Goal: Transaction & Acquisition: Book appointment/travel/reservation

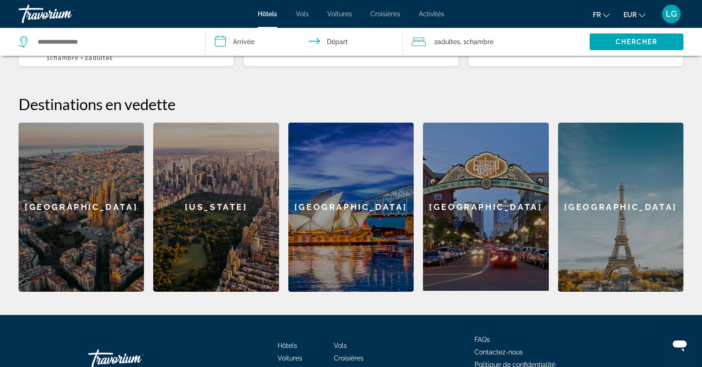
scroll to position [338, 0]
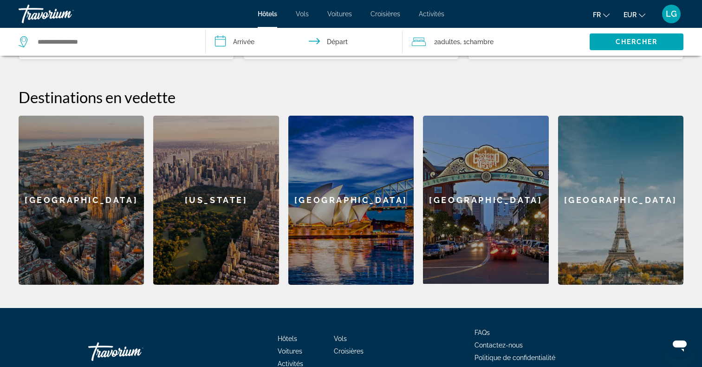
click at [75, 188] on div "[GEOGRAPHIC_DATA]" at bounding box center [81, 200] width 125 height 169
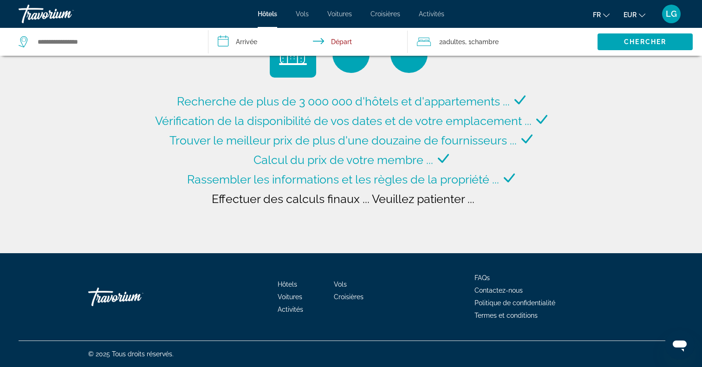
type input "**********"
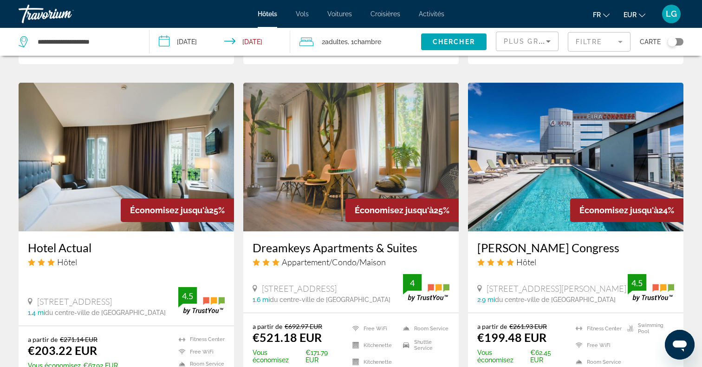
scroll to position [657, 0]
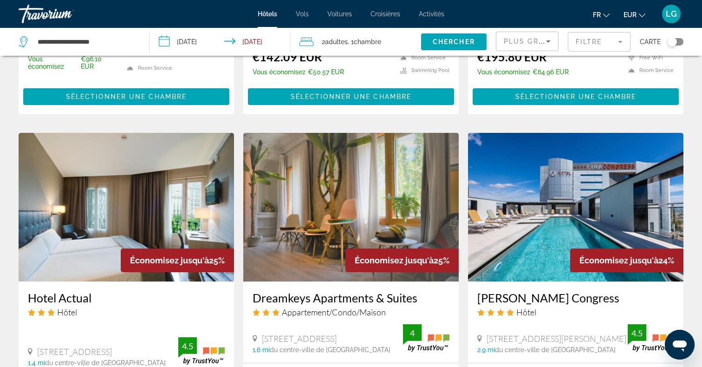
click at [273, 243] on img "Main content" at bounding box center [351, 207] width 216 height 149
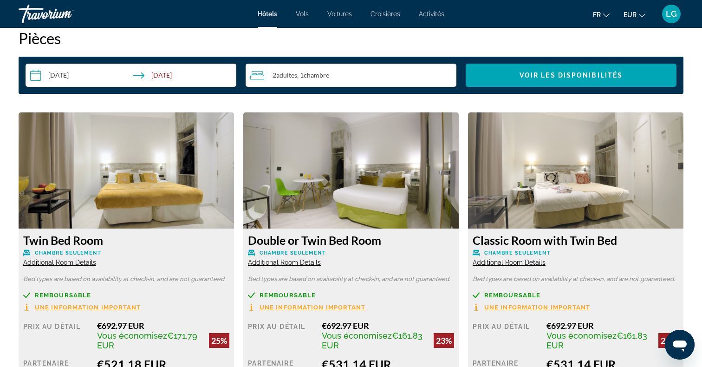
scroll to position [1222, 0]
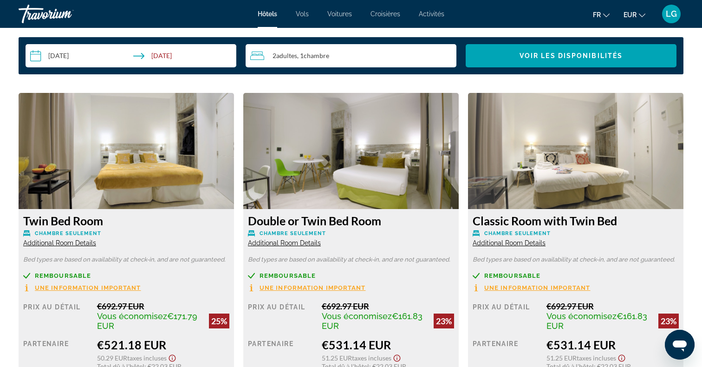
click at [56, 54] on input "**********" at bounding box center [133, 57] width 215 height 26
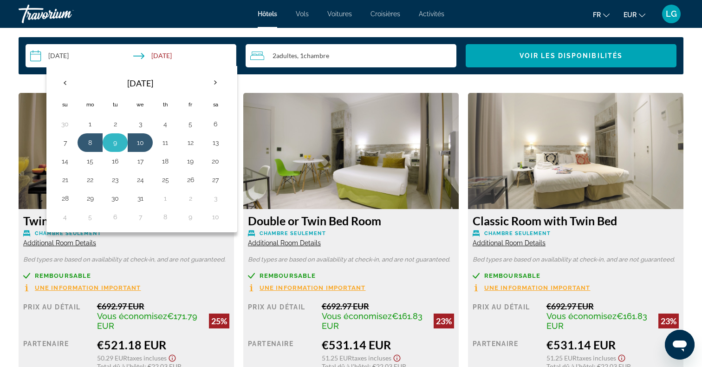
click at [117, 140] on button "9" at bounding box center [115, 142] width 15 height 13
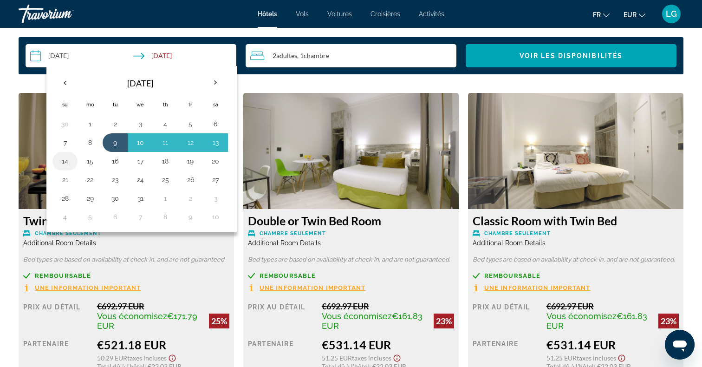
click at [68, 163] on button "14" at bounding box center [65, 161] width 15 height 13
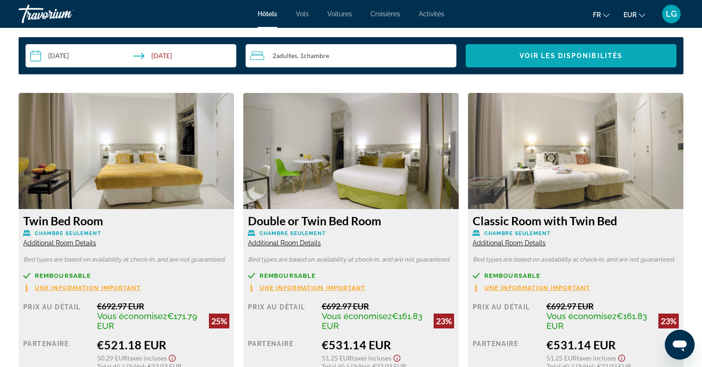
click at [518, 59] on span "Search widget" at bounding box center [571, 56] width 211 height 22
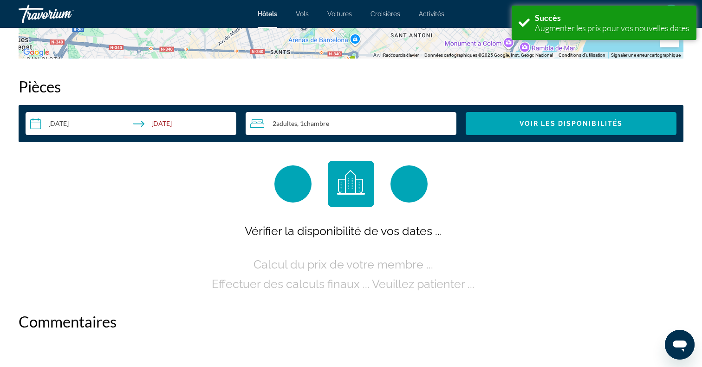
scroll to position [1176, 0]
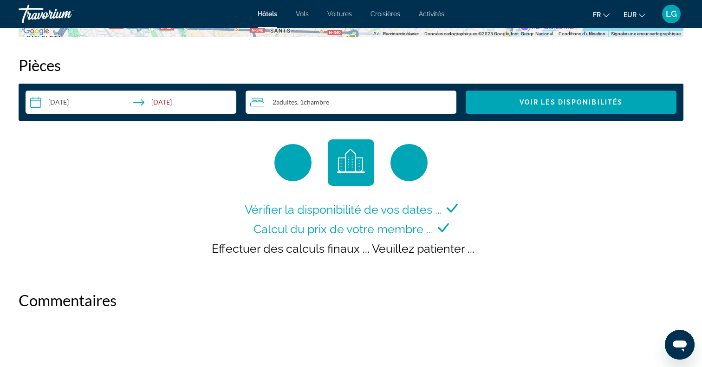
click at [79, 97] on input "**********" at bounding box center [133, 104] width 215 height 26
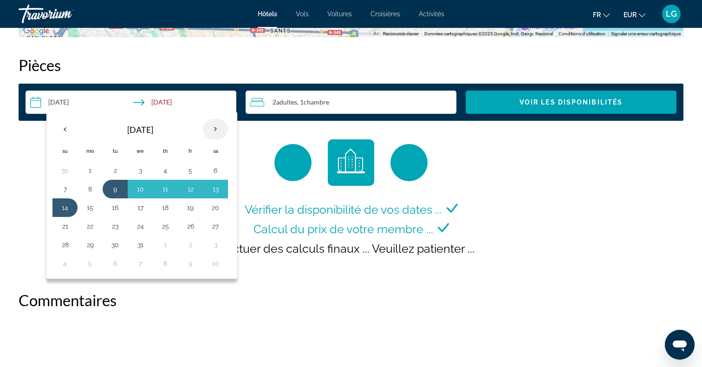
click at [217, 128] on th "Next month" at bounding box center [215, 129] width 25 height 20
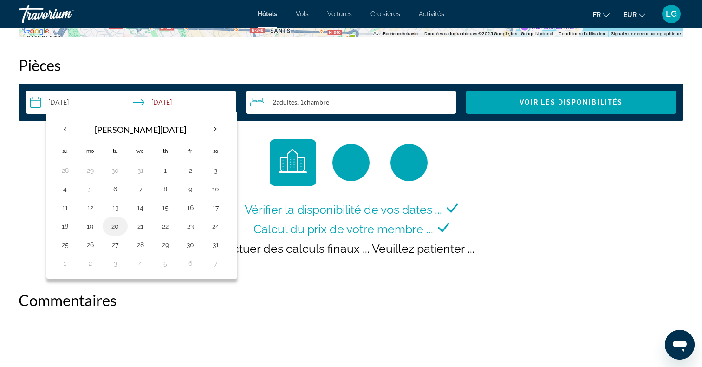
click at [112, 227] on button "20" at bounding box center [115, 226] width 15 height 13
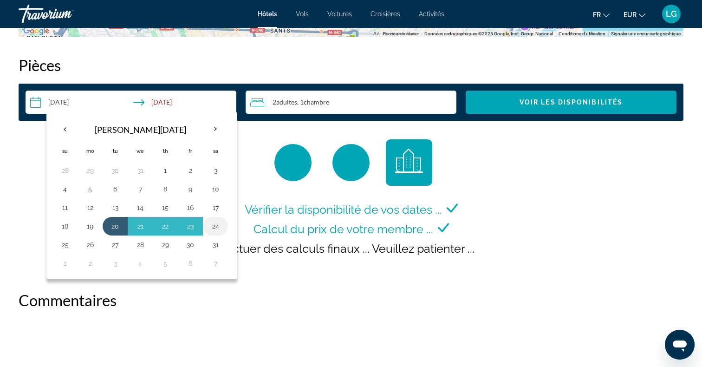
click at [215, 227] on button "24" at bounding box center [215, 226] width 15 height 13
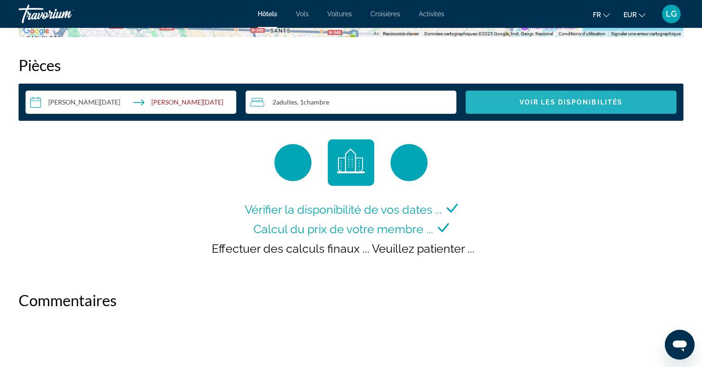
click at [504, 107] on span "Search widget" at bounding box center [571, 102] width 211 height 22
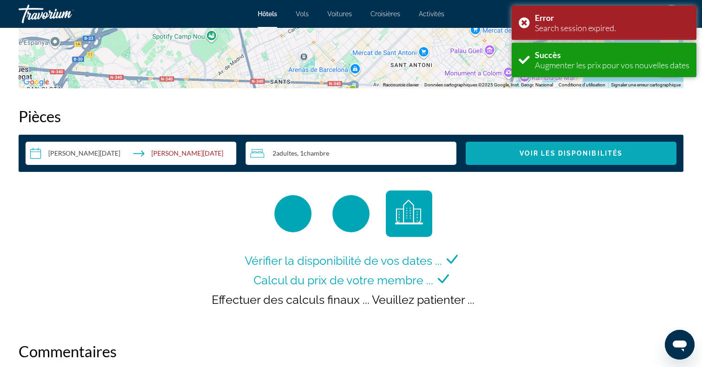
scroll to position [1176, 0]
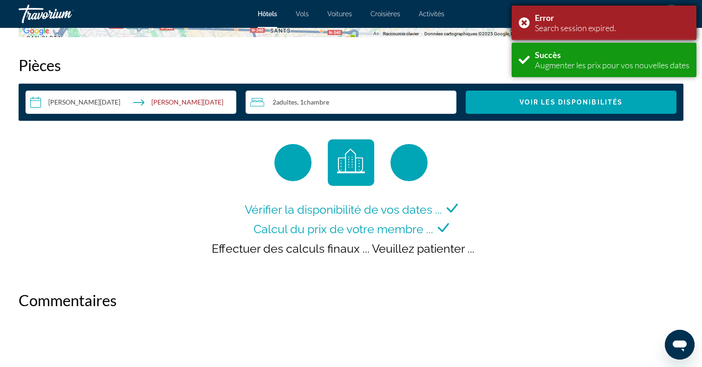
click at [524, 21] on div "Error Search session expired." at bounding box center [604, 23] width 185 height 34
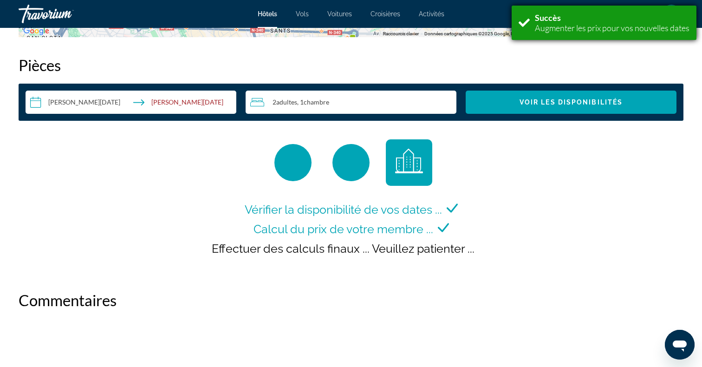
click at [522, 25] on div "Succès Augmenter les prix pour vos nouvelles dates" at bounding box center [604, 23] width 185 height 34
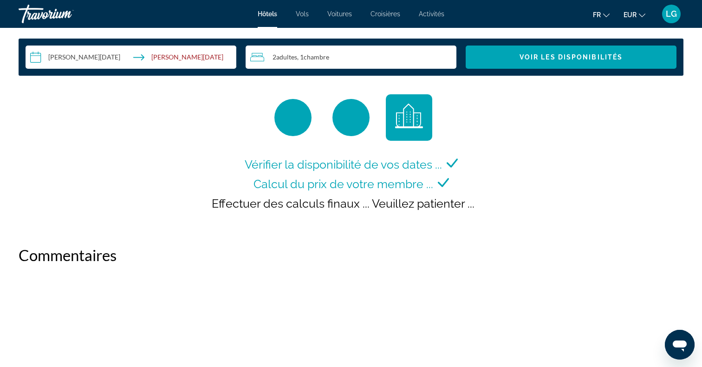
scroll to position [1174, 0]
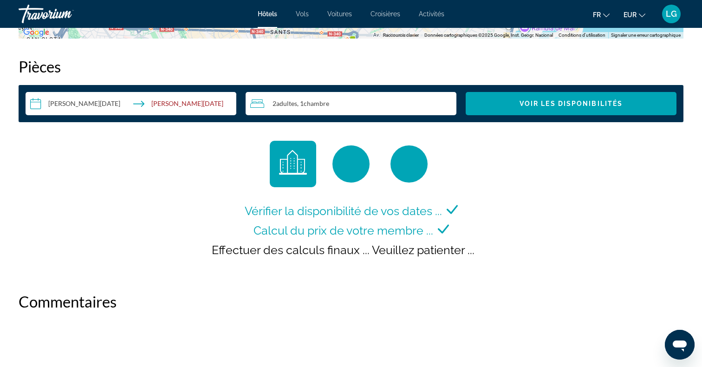
click at [61, 109] on input "**********" at bounding box center [133, 105] width 215 height 26
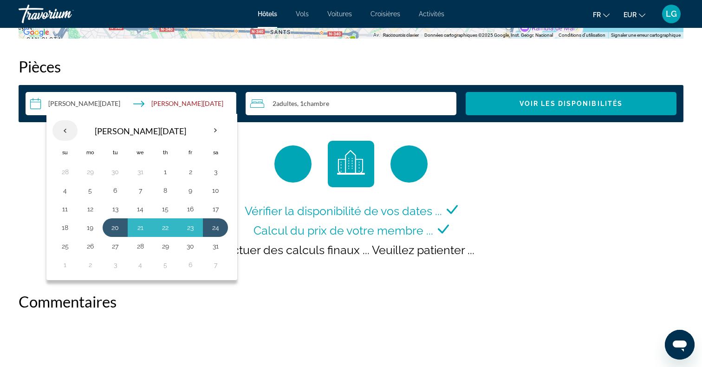
click at [66, 131] on th "Previous month" at bounding box center [64, 130] width 25 height 20
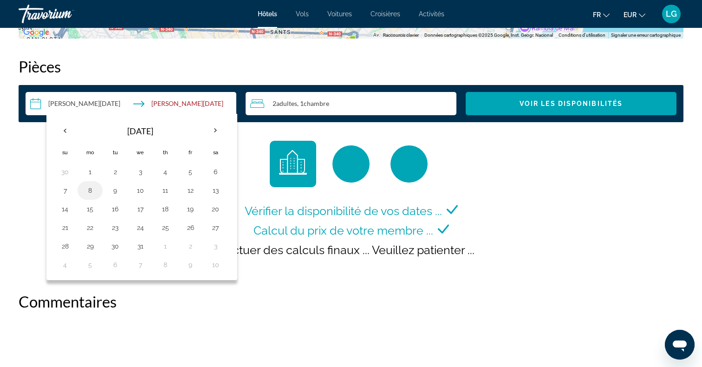
click at [89, 190] on button "8" at bounding box center [90, 190] width 15 height 13
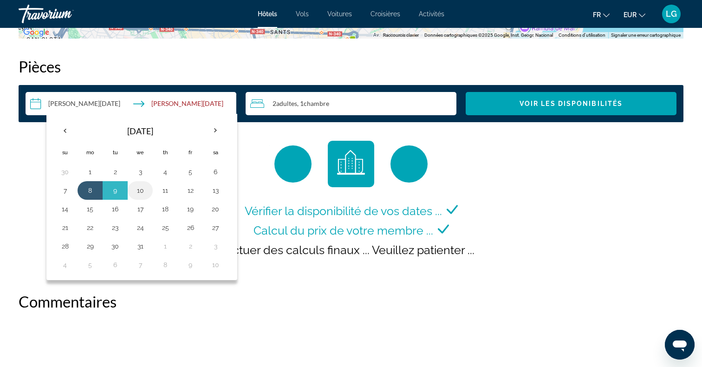
click at [144, 194] on button "10" at bounding box center [140, 190] width 15 height 13
type input "**********"
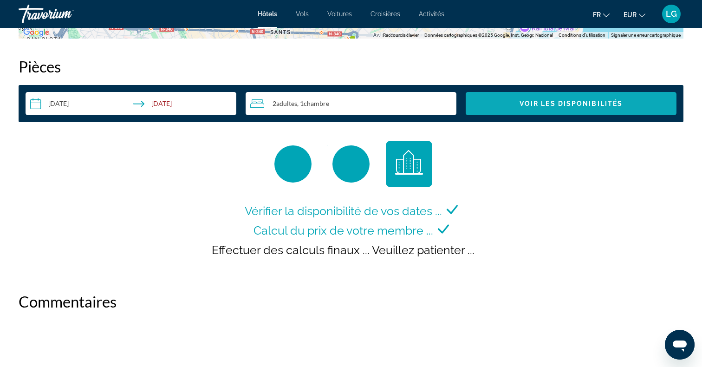
click at [493, 105] on span "Search widget" at bounding box center [571, 103] width 211 height 22
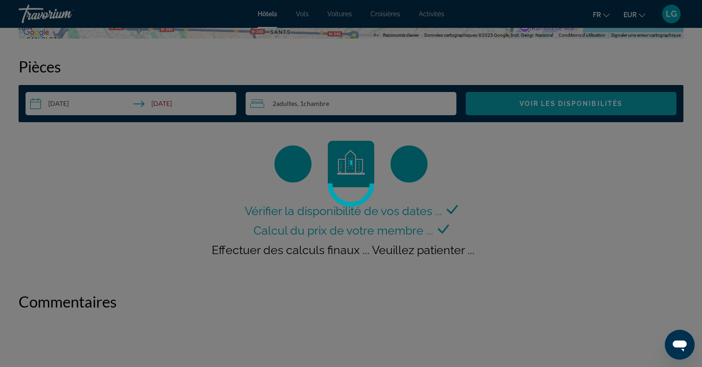
scroll to position [0, 0]
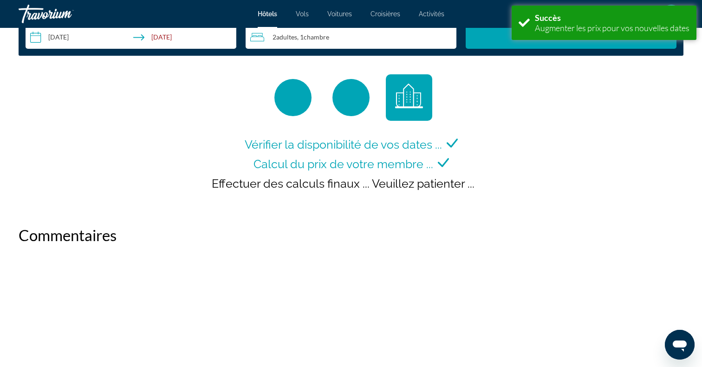
scroll to position [1240, 0]
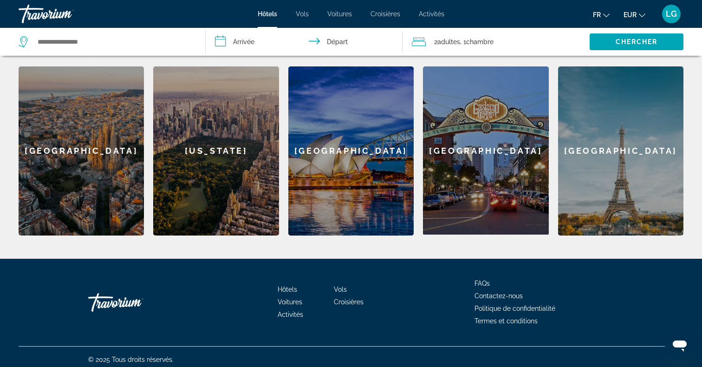
scroll to position [386, 0]
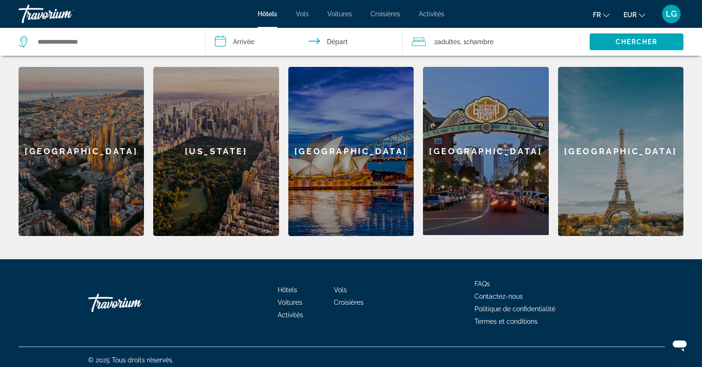
click at [113, 147] on div "[GEOGRAPHIC_DATA]" at bounding box center [81, 151] width 125 height 169
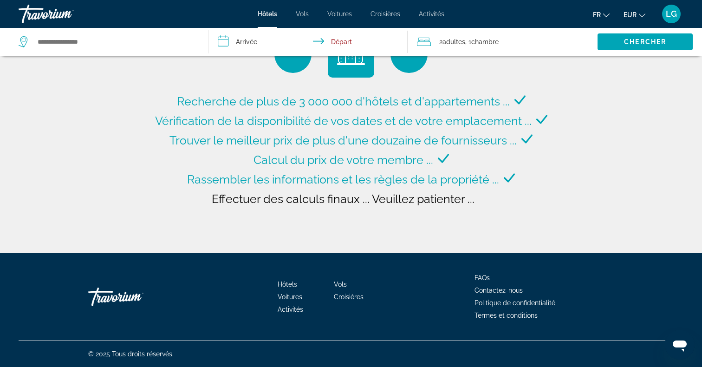
type input "**********"
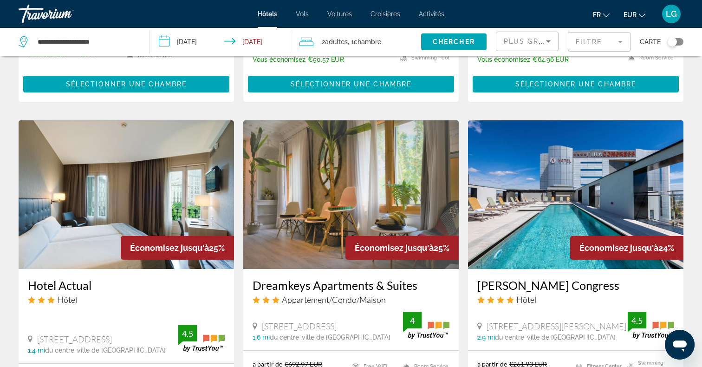
scroll to position [779, 0]
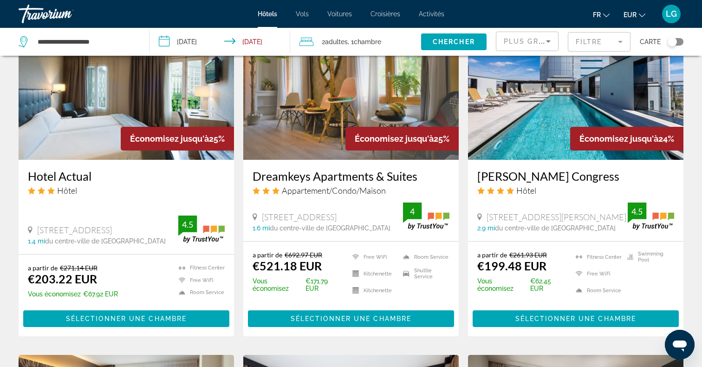
click at [289, 119] on img "Main content" at bounding box center [351, 85] width 216 height 149
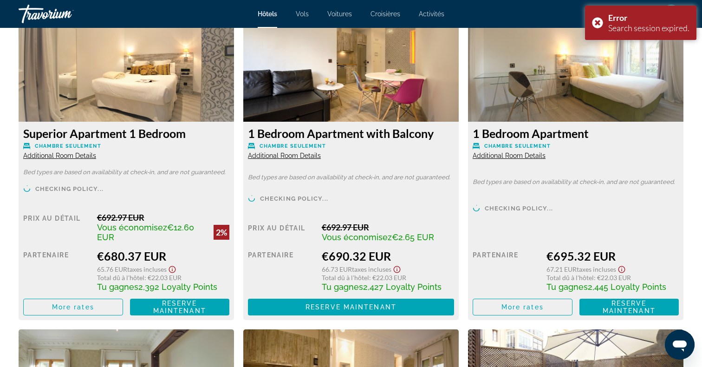
scroll to position [1957, 0]
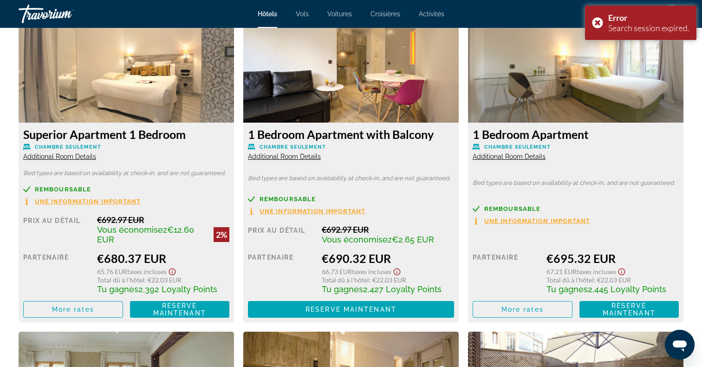
click at [286, 214] on span "Une information important" at bounding box center [313, 211] width 106 height 6
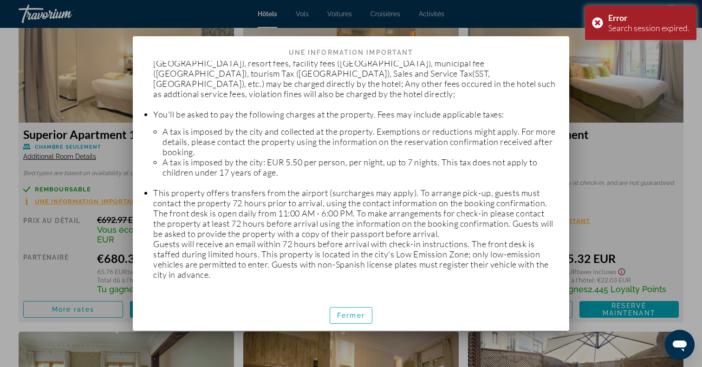
scroll to position [216, 0]
click at [348, 319] on span "button" at bounding box center [351, 315] width 42 height 22
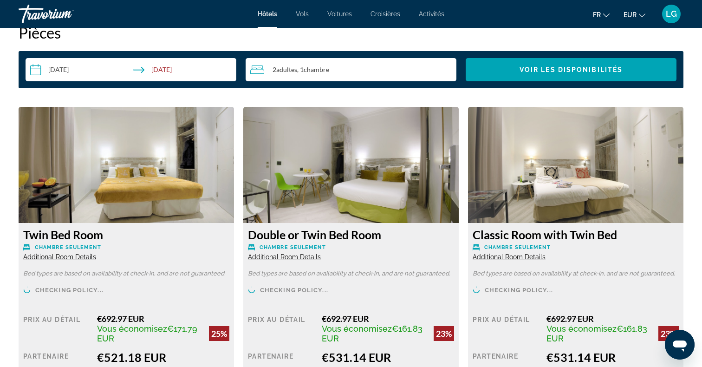
scroll to position [1224, 0]
